Goal: Complete application form

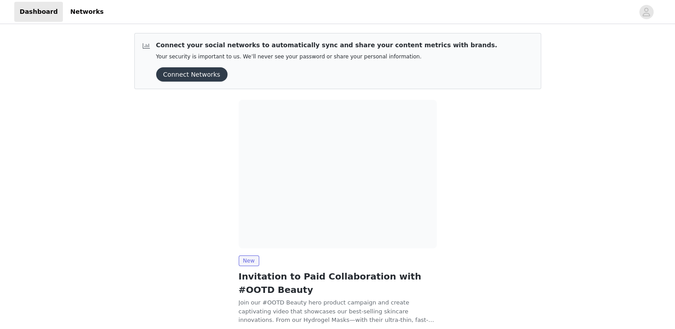
scroll to position [61, 0]
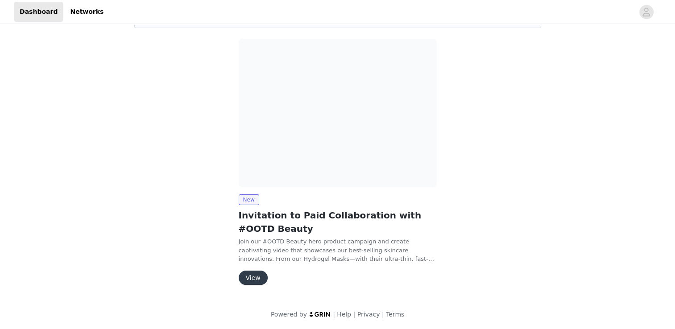
click at [254, 276] on button "View" at bounding box center [253, 278] width 29 height 14
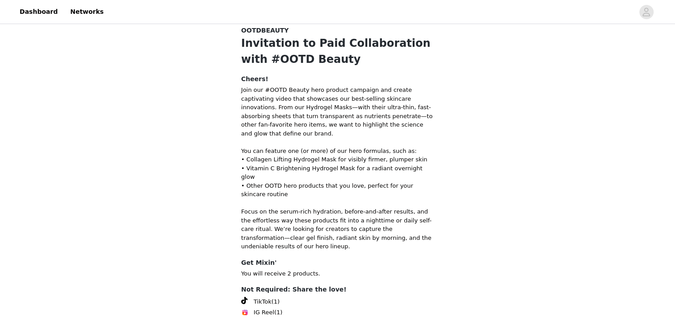
scroll to position [48, 0]
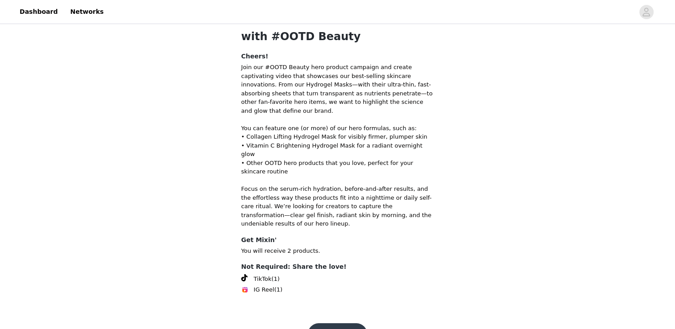
click at [334, 324] on button "Get Started" at bounding box center [337, 334] width 59 height 21
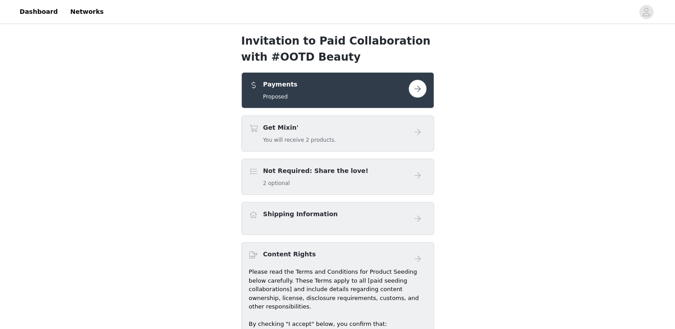
click at [421, 92] on button "button" at bounding box center [418, 89] width 18 height 18
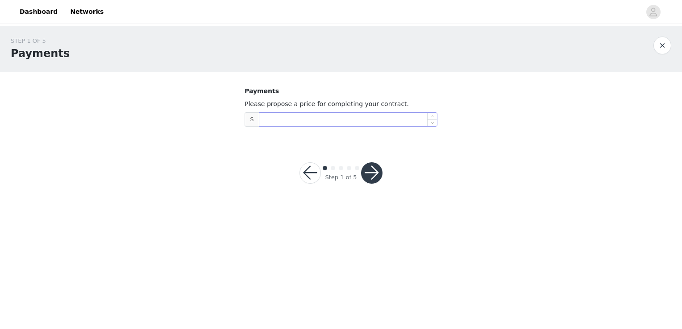
click at [389, 124] on input at bounding box center [348, 119] width 178 height 13
type input "500"
click at [379, 167] on button "button" at bounding box center [371, 173] width 21 height 21
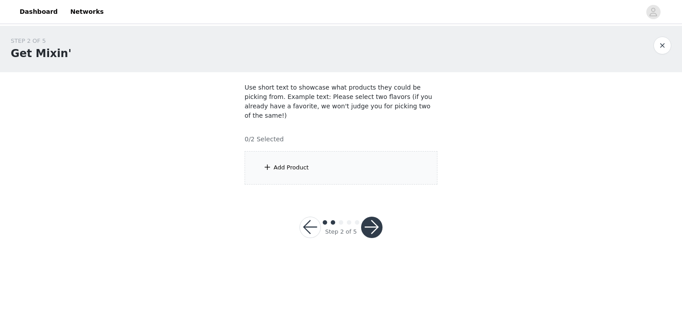
click at [376, 164] on div "Add Product" at bounding box center [341, 167] width 193 height 33
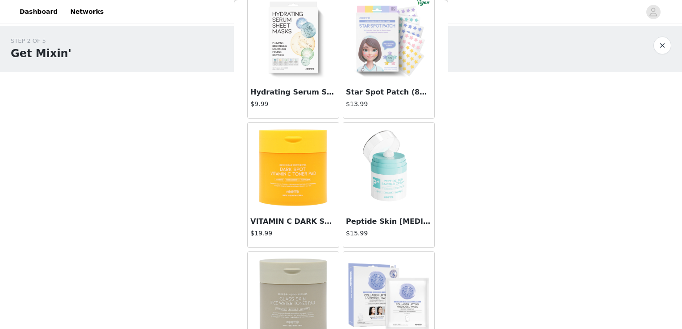
scroll to position [52, 0]
click at [304, 36] on img at bounding box center [293, 37] width 89 height 89
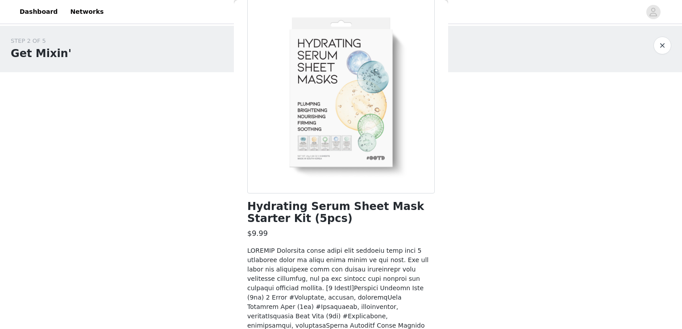
scroll to position [521, 0]
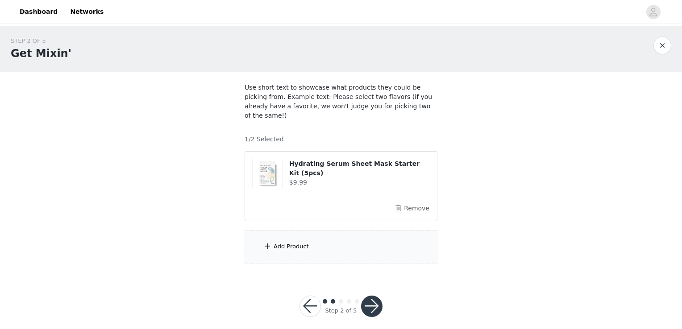
click at [293, 242] on div "Add Product" at bounding box center [291, 246] width 35 height 9
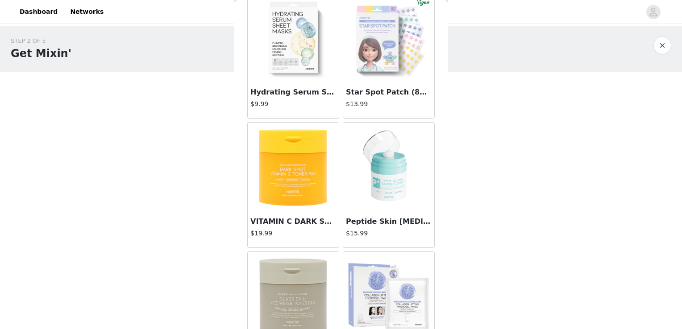
scroll to position [0, 0]
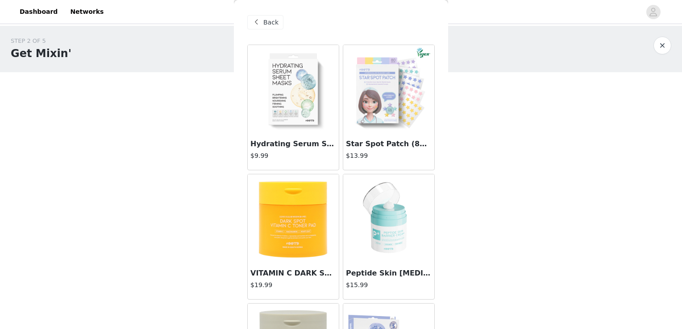
click at [365, 103] on img at bounding box center [388, 89] width 89 height 89
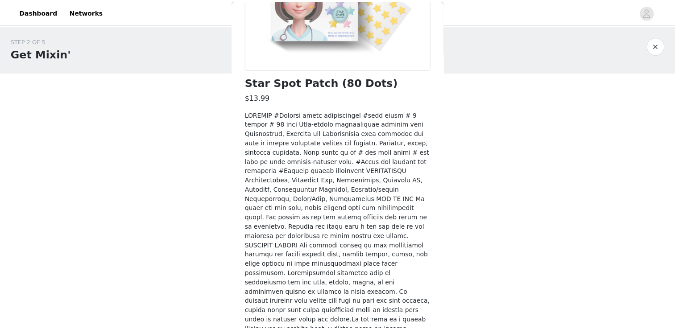
scroll to position [256, 0]
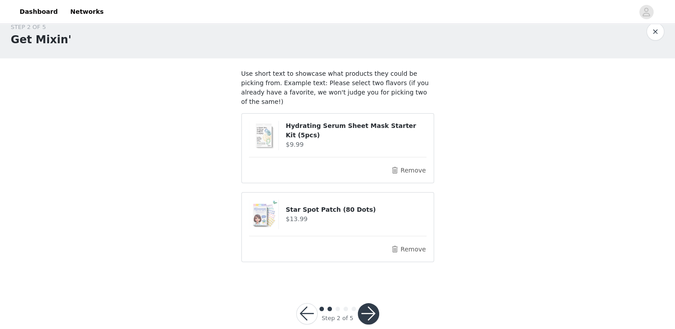
scroll to position [21, 0]
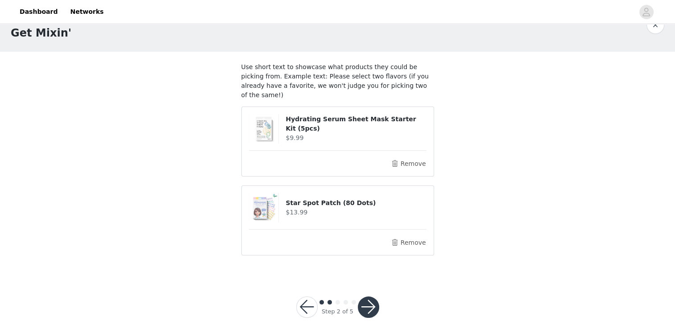
click at [366, 297] on button "button" at bounding box center [368, 307] width 21 height 21
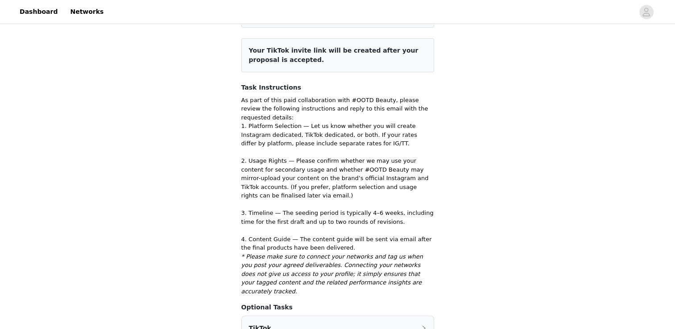
scroll to position [275, 0]
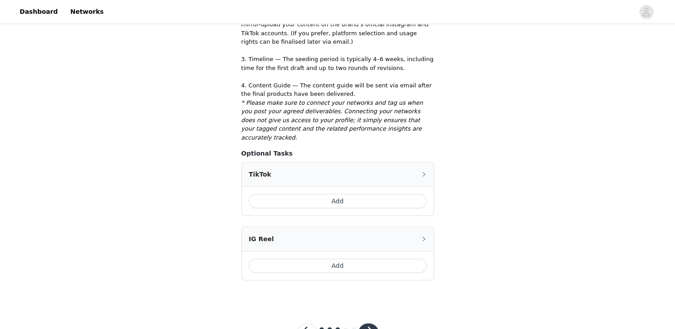
click at [370, 324] on button "button" at bounding box center [368, 334] width 21 height 21
click at [373, 324] on button "button" at bounding box center [368, 334] width 21 height 21
click at [370, 259] on button "Add" at bounding box center [338, 266] width 178 height 14
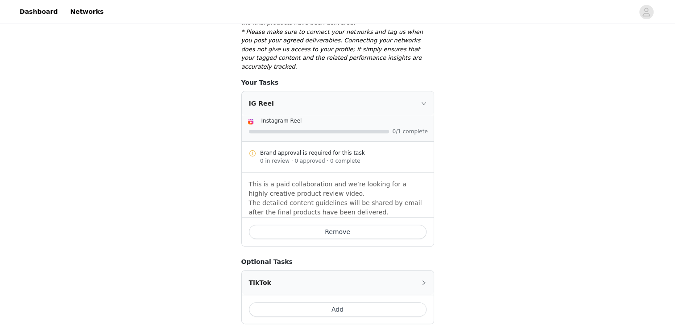
scroll to position [390, 0]
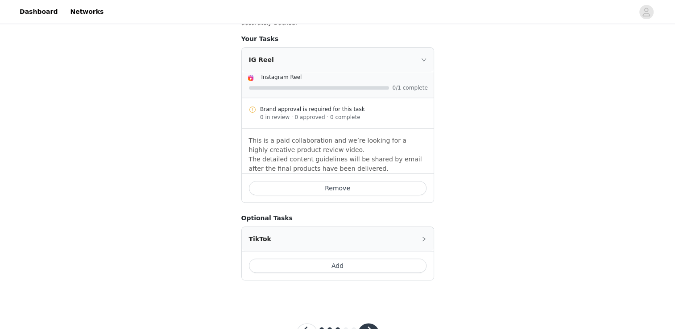
click at [364, 324] on button "button" at bounding box center [368, 334] width 21 height 21
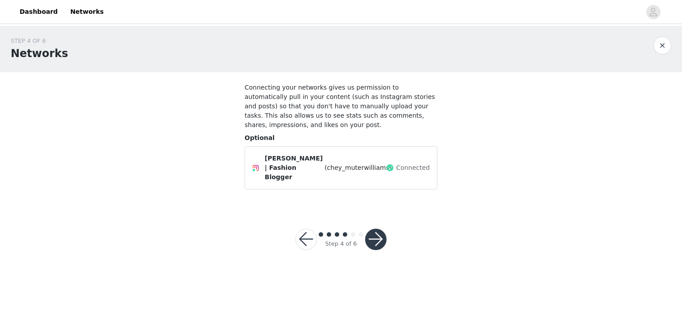
click at [377, 229] on button "button" at bounding box center [375, 239] width 21 height 21
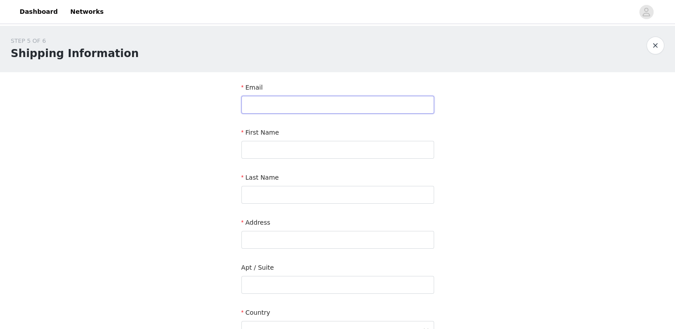
click at [321, 104] on input "text" at bounding box center [338, 105] width 193 height 18
type input "[EMAIL_ADDRESS][DOMAIN_NAME]"
type input "Cheyenne"
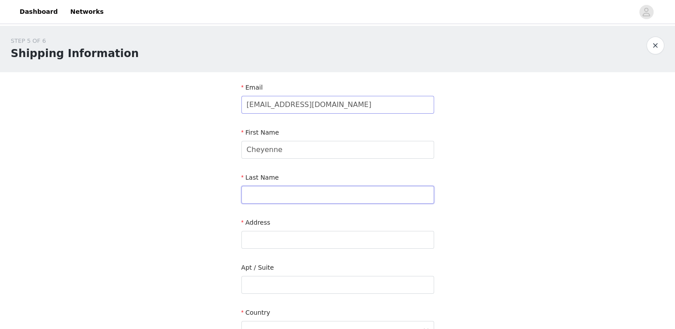
type input "[PERSON_NAME] [PERSON_NAME]"
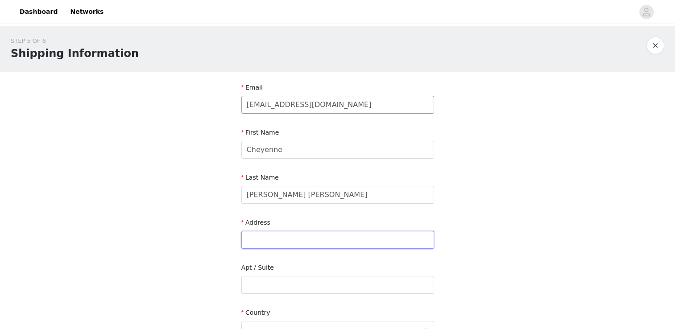
type input "[STREET_ADDRESS]"
type input "Novi"
type input "48377"
type input "2489245862"
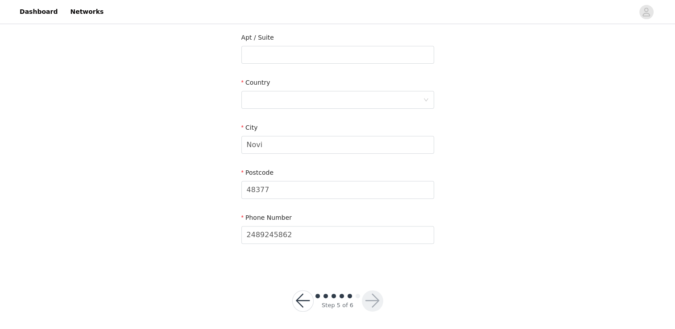
scroll to position [234, 0]
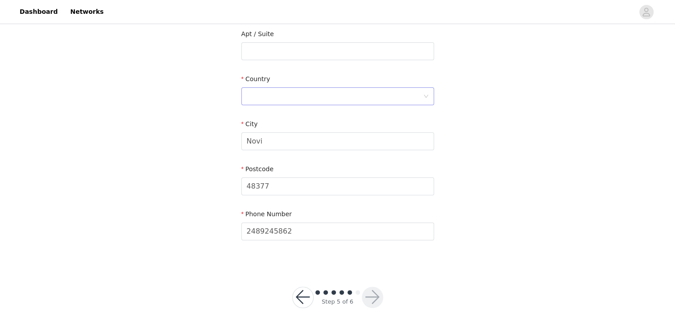
click at [320, 102] on div at bounding box center [335, 96] width 176 height 17
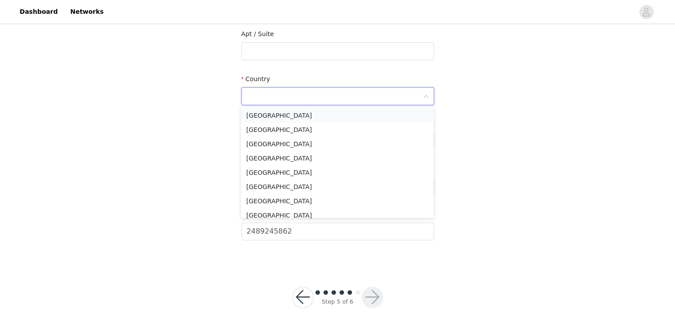
click at [320, 116] on li "[GEOGRAPHIC_DATA]" at bounding box center [337, 115] width 193 height 14
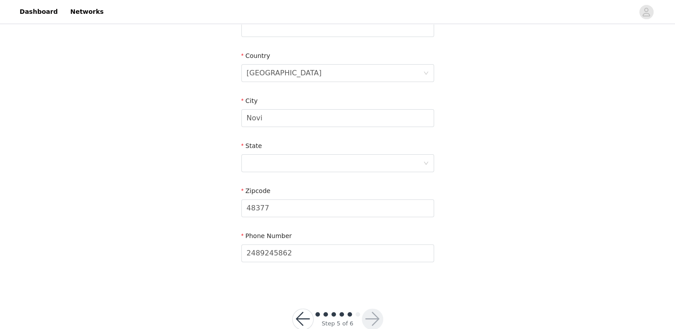
scroll to position [279, 0]
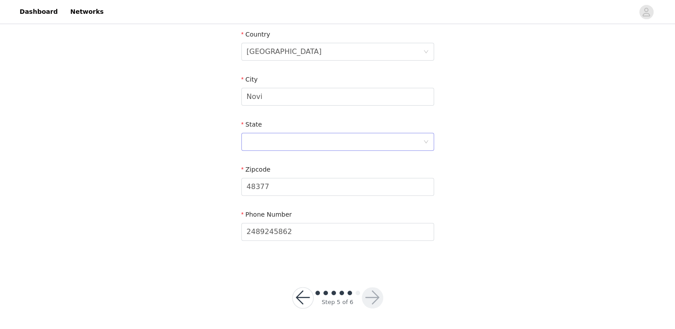
click at [340, 141] on div at bounding box center [335, 141] width 176 height 17
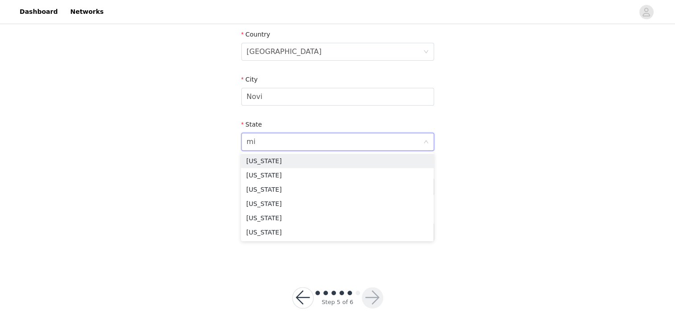
type input "mic"
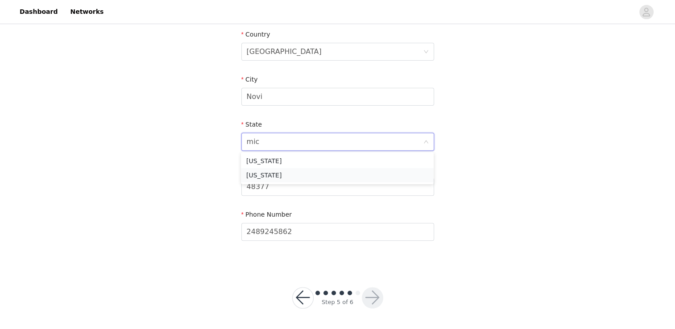
click at [322, 172] on li "[US_STATE]" at bounding box center [337, 175] width 193 height 14
click at [377, 290] on button "button" at bounding box center [372, 298] width 21 height 21
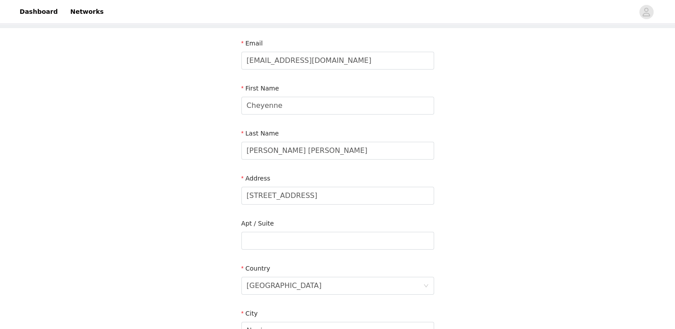
scroll to position [11, 0]
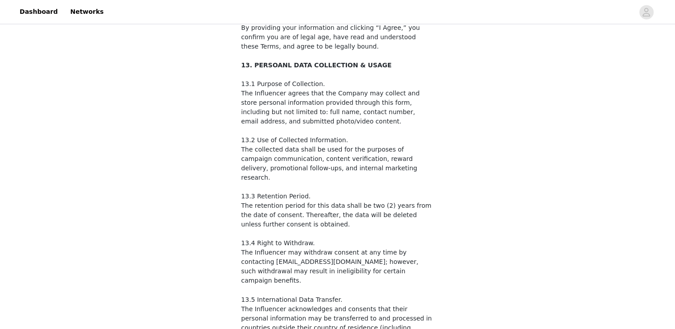
scroll to position [1414, 0]
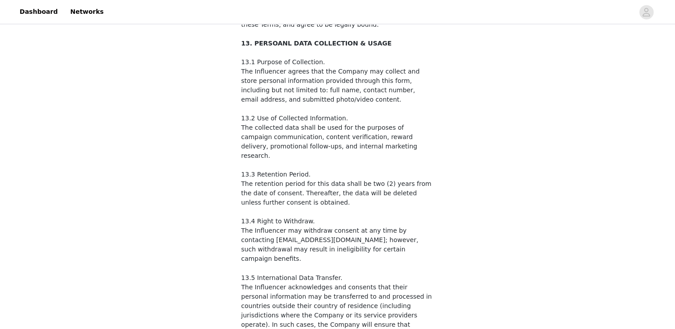
checkbox input "true"
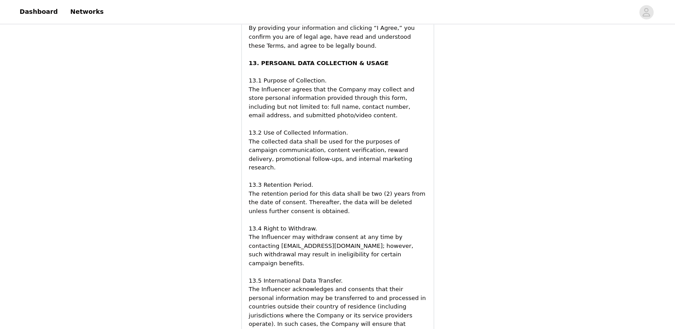
scroll to position [1654, 0]
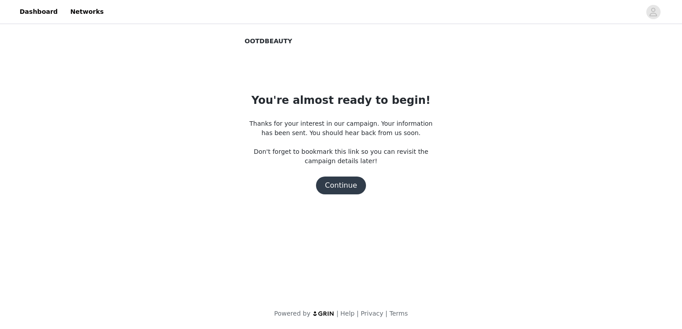
click at [340, 188] on button "Continue" at bounding box center [341, 186] width 50 height 18
